Goal: Information Seeking & Learning: Learn about a topic

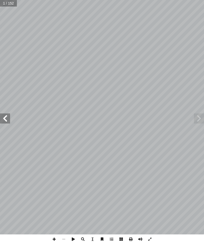
click at [196, 115] on span at bounding box center [199, 118] width 10 height 10
click at [4, 118] on span at bounding box center [5, 118] width 10 height 10
click at [7, 119] on span at bounding box center [5, 118] width 10 height 10
click at [8, 119] on span at bounding box center [5, 118] width 10 height 10
click at [9, 116] on span at bounding box center [5, 118] width 10 height 10
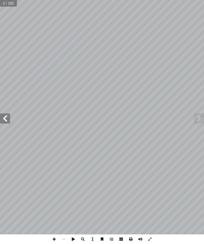
click at [10, 113] on span at bounding box center [5, 118] width 10 height 10
click at [6, 116] on span at bounding box center [5, 118] width 10 height 10
click at [8, 115] on span at bounding box center [5, 118] width 10 height 10
click at [9, 117] on span at bounding box center [5, 118] width 10 height 10
click at [9, 115] on span at bounding box center [5, 118] width 10 height 10
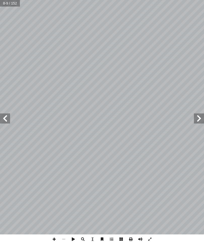
click at [10, 119] on span at bounding box center [5, 118] width 10 height 10
click at [10, 116] on span at bounding box center [5, 118] width 10 height 10
click at [3, 123] on span at bounding box center [5, 118] width 10 height 10
click at [197, 117] on span at bounding box center [199, 118] width 10 height 10
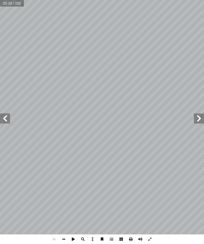
click at [196, 113] on span at bounding box center [199, 118] width 10 height 10
click at [1, 114] on span at bounding box center [5, 118] width 10 height 10
click at [2, 118] on span at bounding box center [5, 118] width 10 height 10
click at [199, 119] on span at bounding box center [199, 118] width 10 height 10
click at [7, 118] on span at bounding box center [5, 118] width 10 height 10
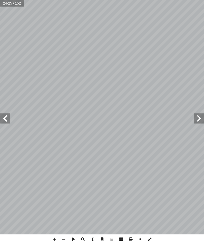
click at [7, 117] on span at bounding box center [5, 118] width 10 height 10
click at [197, 119] on span at bounding box center [199, 118] width 10 height 10
click at [197, 117] on span at bounding box center [199, 118] width 10 height 10
click at [4, 115] on span at bounding box center [5, 118] width 10 height 10
click at [198, 117] on span at bounding box center [199, 118] width 10 height 10
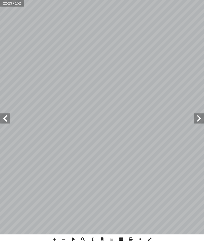
click at [7, 119] on span at bounding box center [5, 118] width 10 height 10
click at [203, 114] on span at bounding box center [199, 118] width 10 height 10
click at [3, 118] on span at bounding box center [5, 118] width 10 height 10
click at [201, 117] on span at bounding box center [199, 118] width 10 height 10
click at [7, 117] on span at bounding box center [5, 118] width 10 height 10
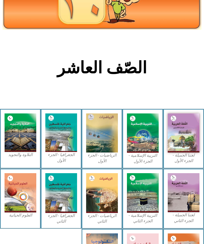
scroll to position [49, 0]
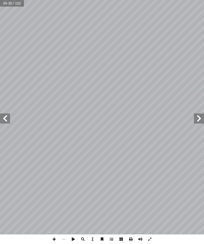
click at [203, 122] on span at bounding box center [199, 118] width 10 height 10
click at [199, 123] on span at bounding box center [199, 118] width 10 height 10
click at [195, 121] on span at bounding box center [199, 118] width 10 height 10
click at [195, 120] on span at bounding box center [199, 118] width 10 height 10
click at [202, 119] on span at bounding box center [199, 118] width 10 height 10
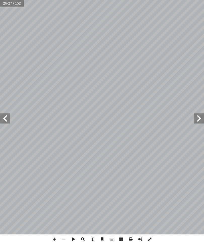
click at [202, 120] on span at bounding box center [199, 118] width 10 height 10
click at [7, 115] on span at bounding box center [5, 118] width 10 height 10
click at [200, 117] on span at bounding box center [199, 118] width 10 height 10
click at [203, 115] on span at bounding box center [199, 118] width 10 height 10
click at [5, 117] on span at bounding box center [5, 118] width 10 height 10
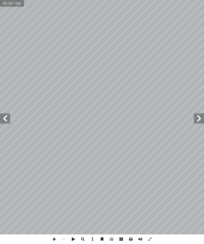
click at [204, 116] on span at bounding box center [199, 118] width 10 height 10
click at [201, 114] on span at bounding box center [199, 118] width 10 height 10
click at [9, 117] on span at bounding box center [5, 118] width 10 height 10
click at [203, 119] on span at bounding box center [199, 118] width 10 height 10
click at [2, 121] on span at bounding box center [5, 118] width 10 height 10
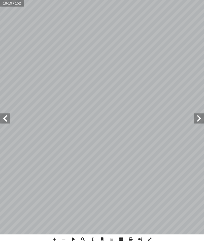
click at [3, 116] on span at bounding box center [5, 118] width 10 height 10
click at [201, 121] on span at bounding box center [199, 118] width 10 height 10
click at [1, 120] on span at bounding box center [5, 118] width 10 height 10
